Goal: Task Accomplishment & Management: Use online tool/utility

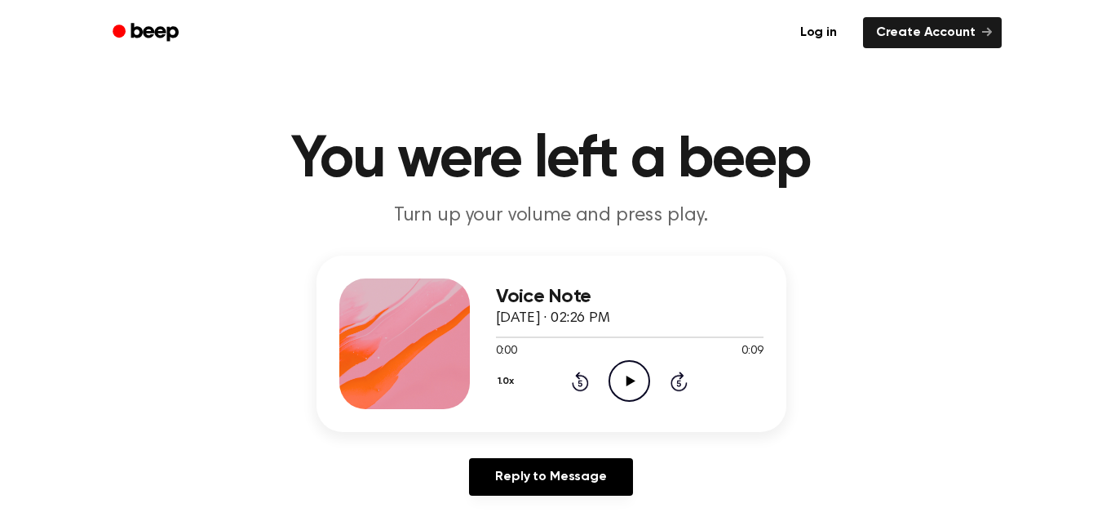
scroll to position [171, 0]
click at [832, 38] on link "Log in" at bounding box center [818, 33] width 69 height 38
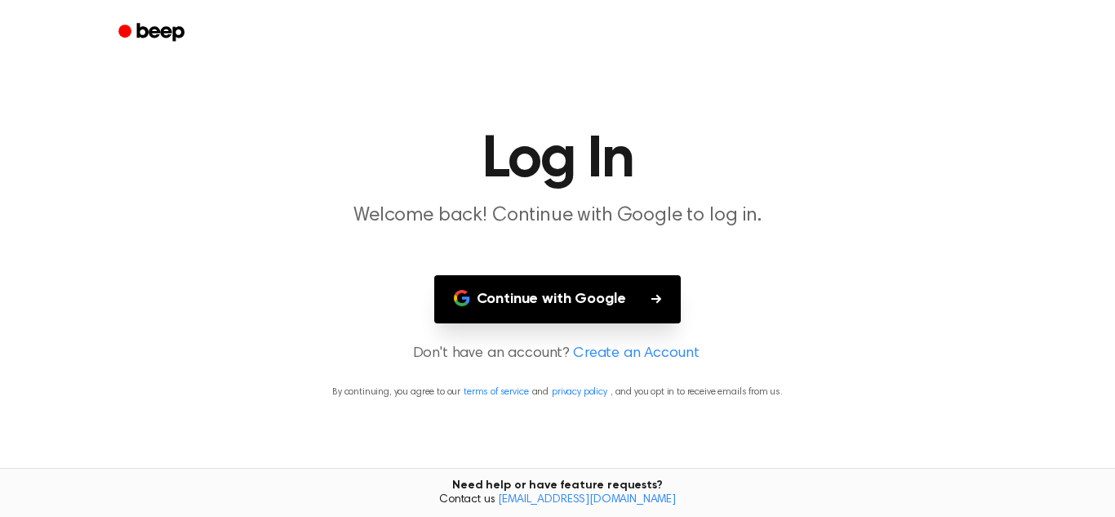
click at [593, 283] on button "Continue with Google" at bounding box center [557, 299] width 247 height 48
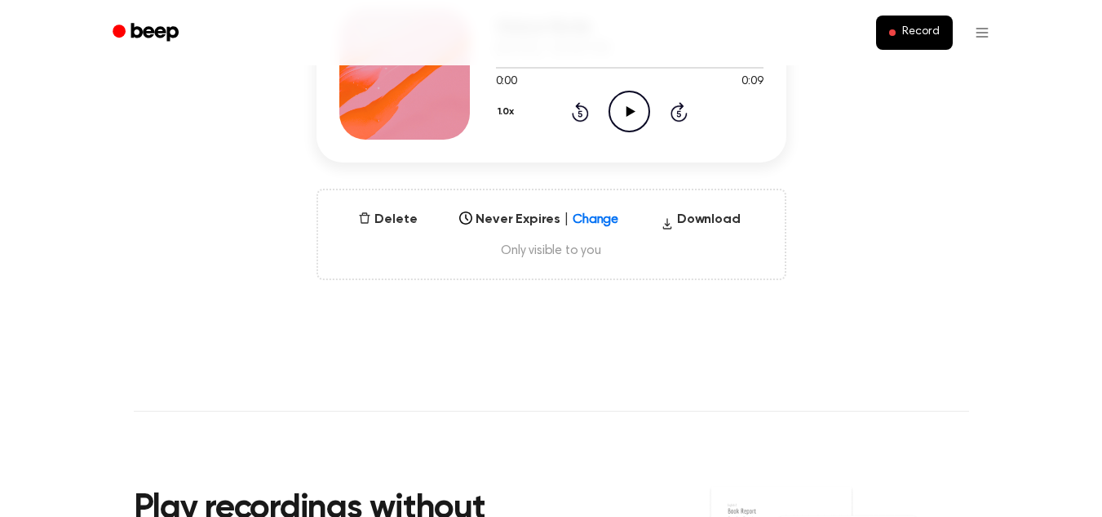
scroll to position [265, 0]
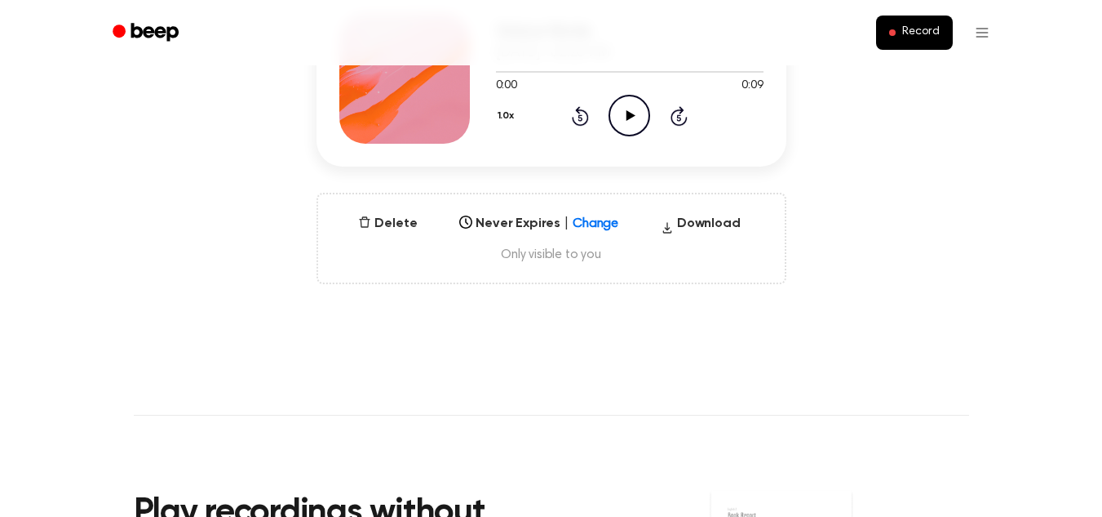
click at [627, 123] on icon "Play Audio" at bounding box center [630, 116] width 42 height 42
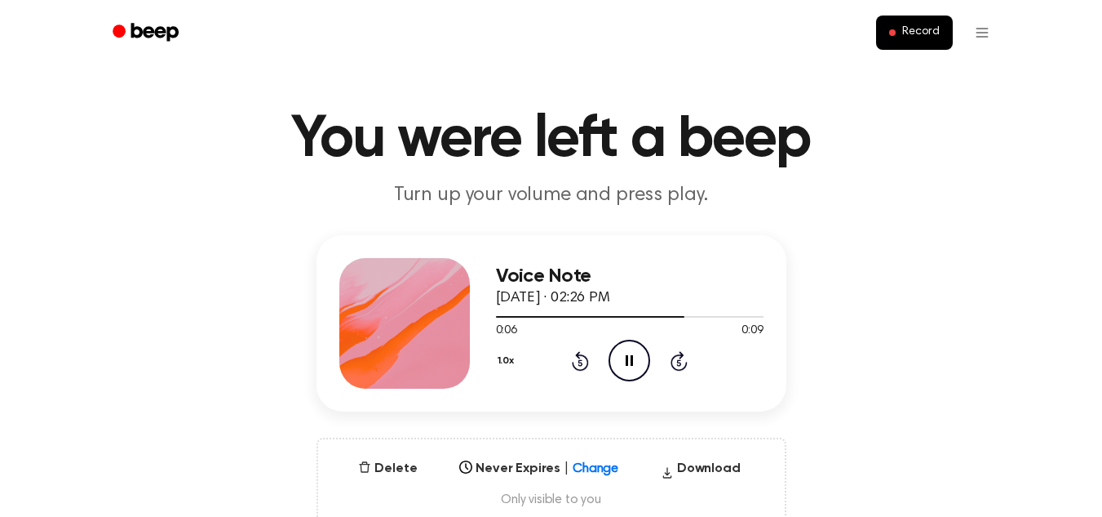
scroll to position [11, 0]
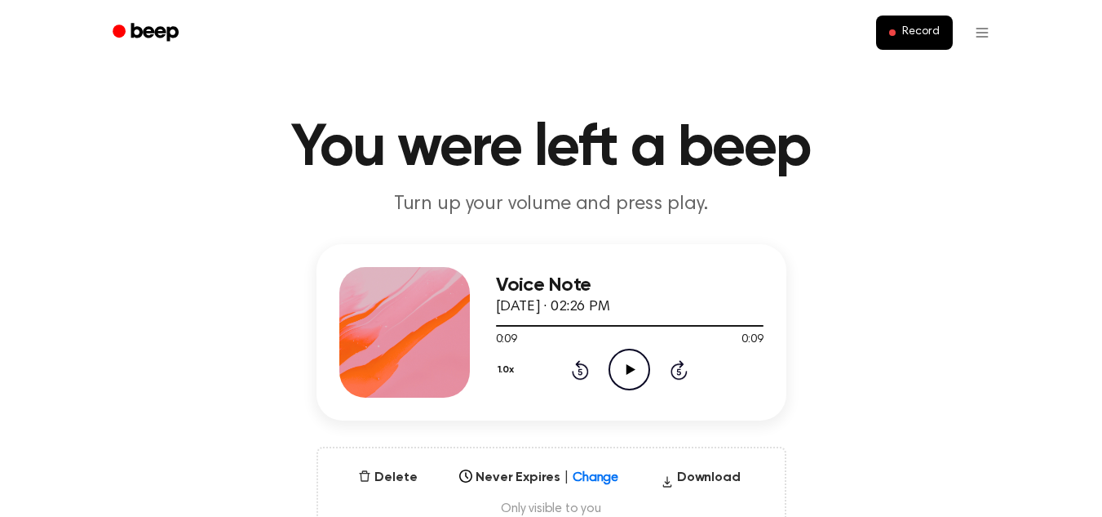
click at [641, 375] on icon "Play Audio" at bounding box center [630, 369] width 42 height 42
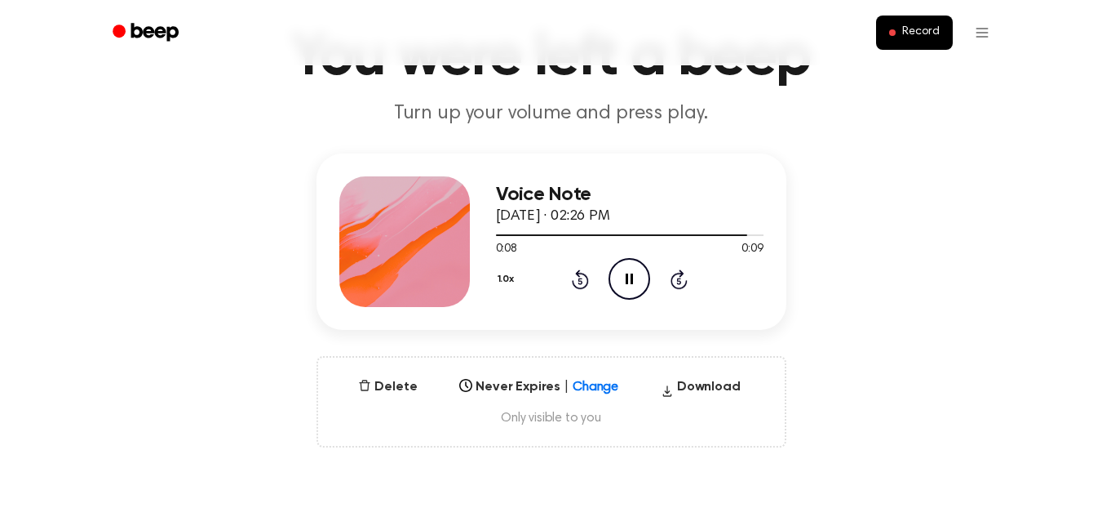
scroll to position [0, 0]
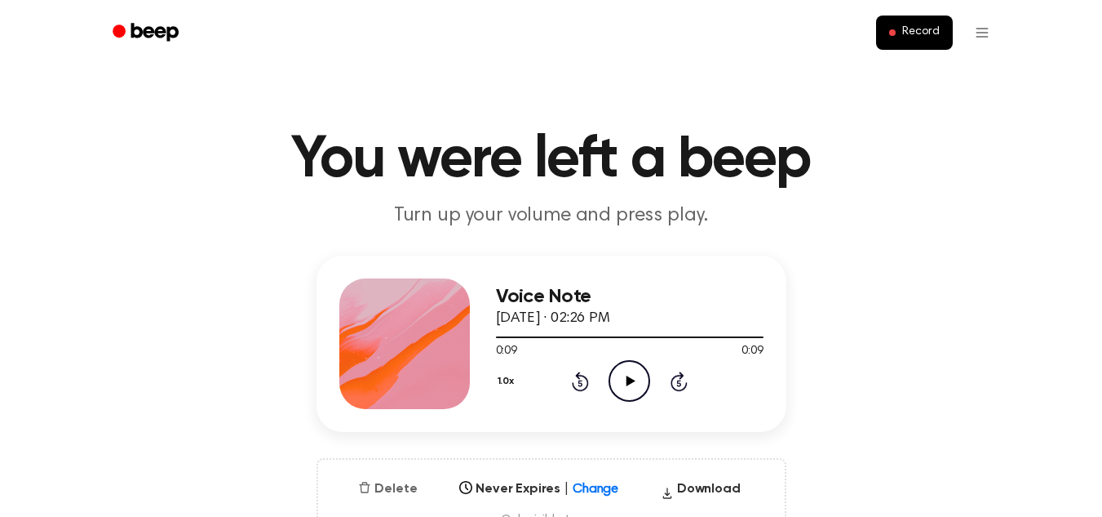
click at [378, 486] on button "Delete" at bounding box center [388, 489] width 72 height 20
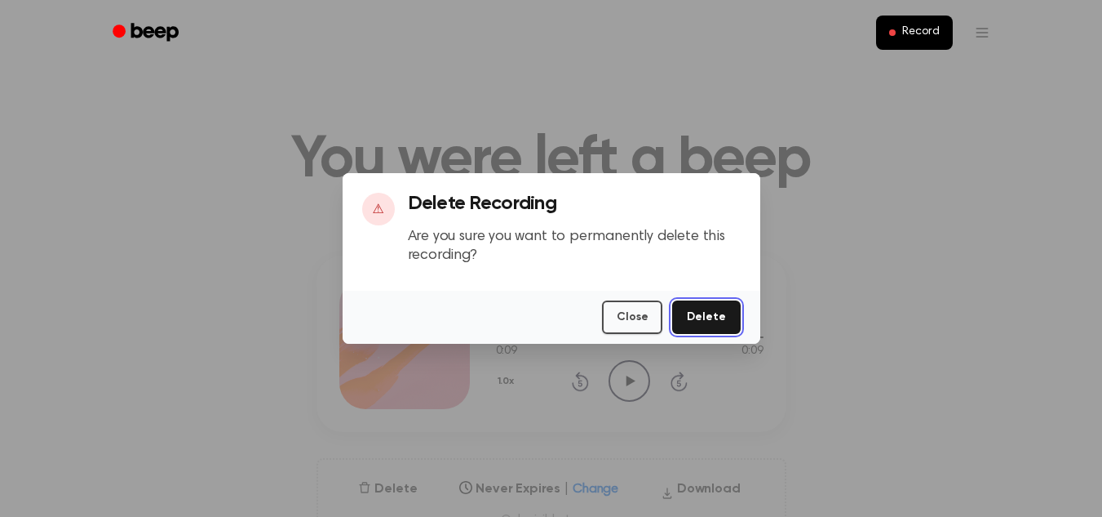
click at [720, 319] on button "Delete" at bounding box center [706, 316] width 68 height 33
